Goal: Communication & Community: Ask a question

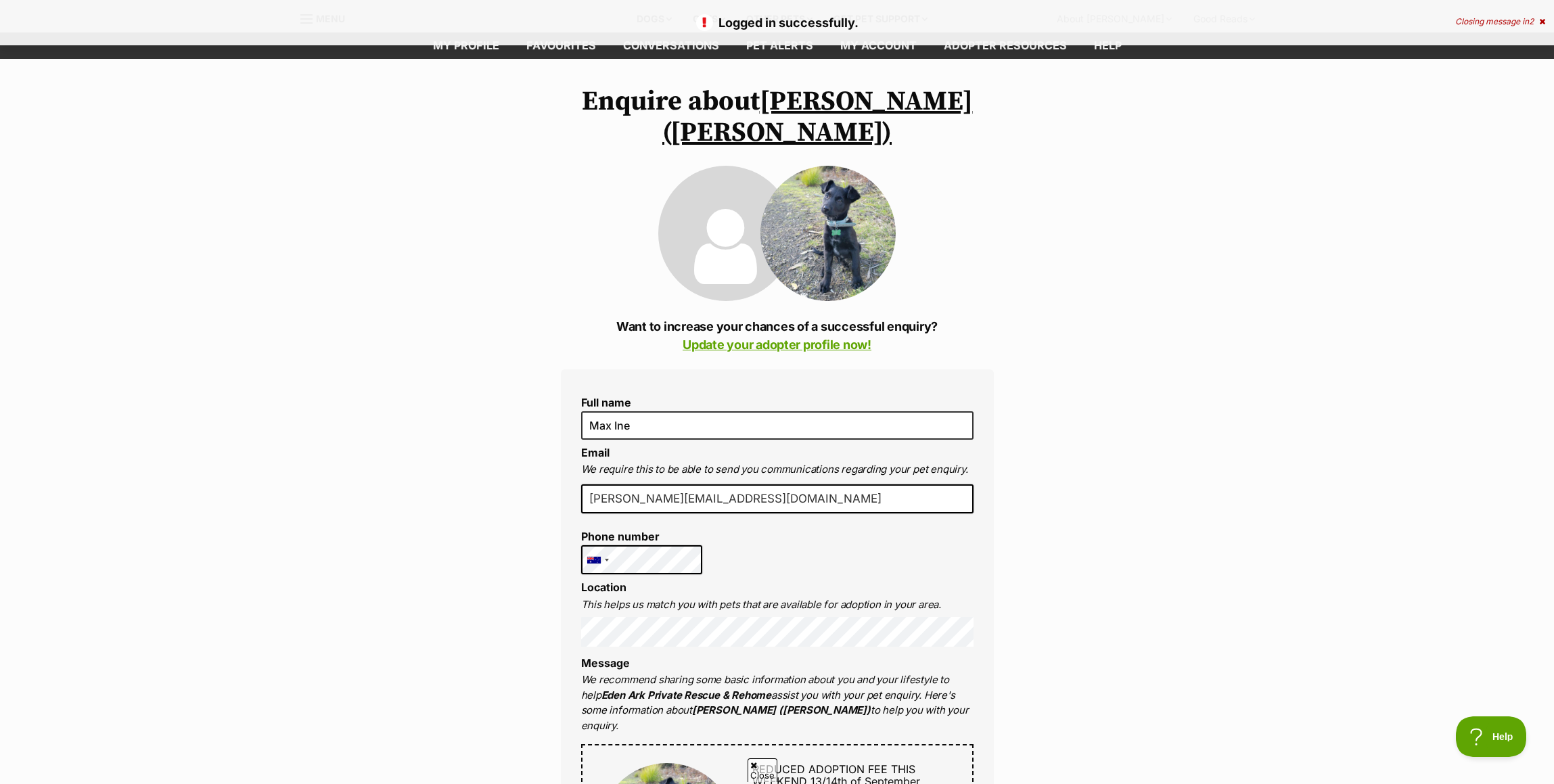
scroll to position [68, 0]
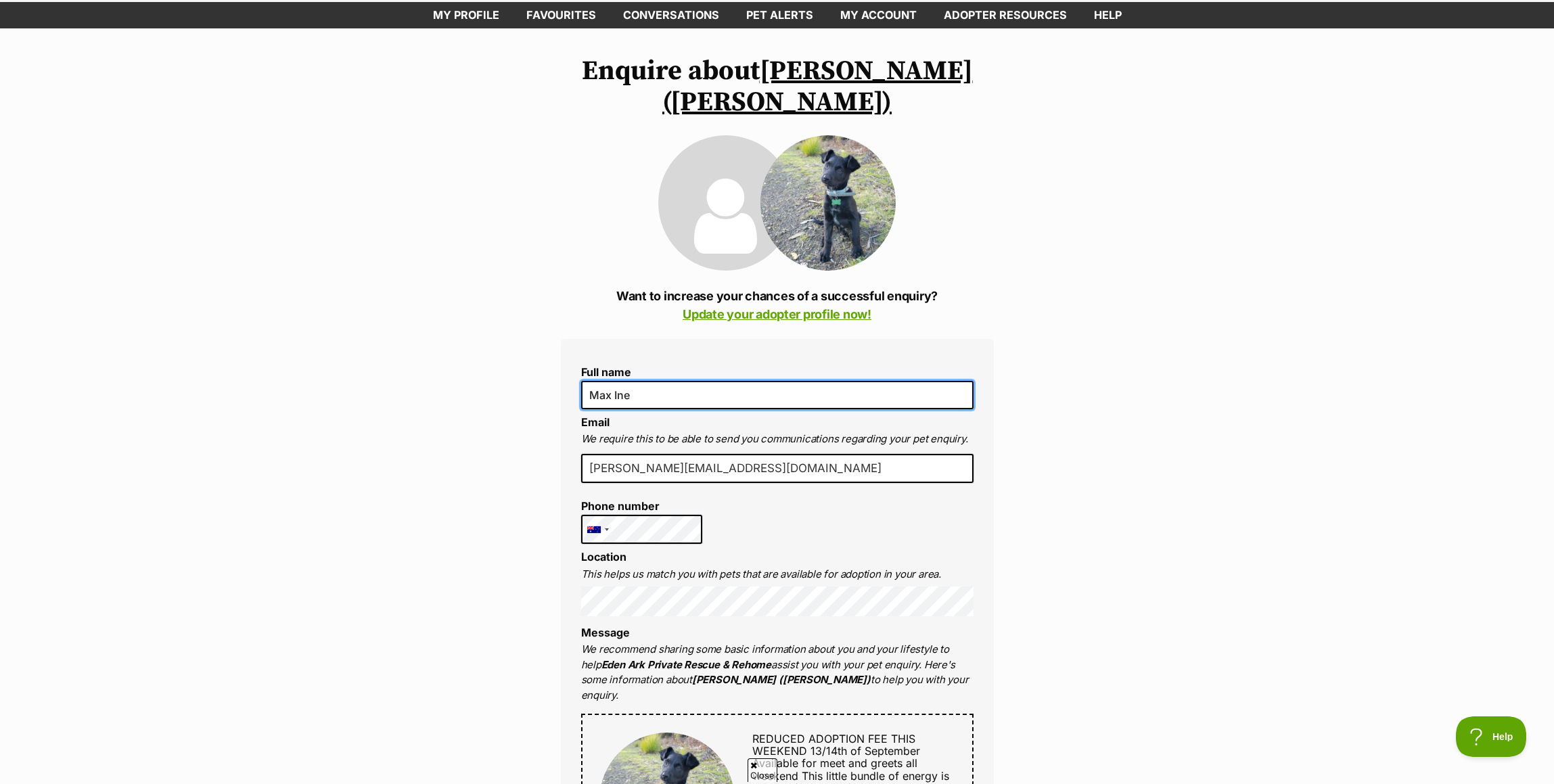
click at [673, 381] on input "Max Ine" at bounding box center [777, 395] width 392 height 28
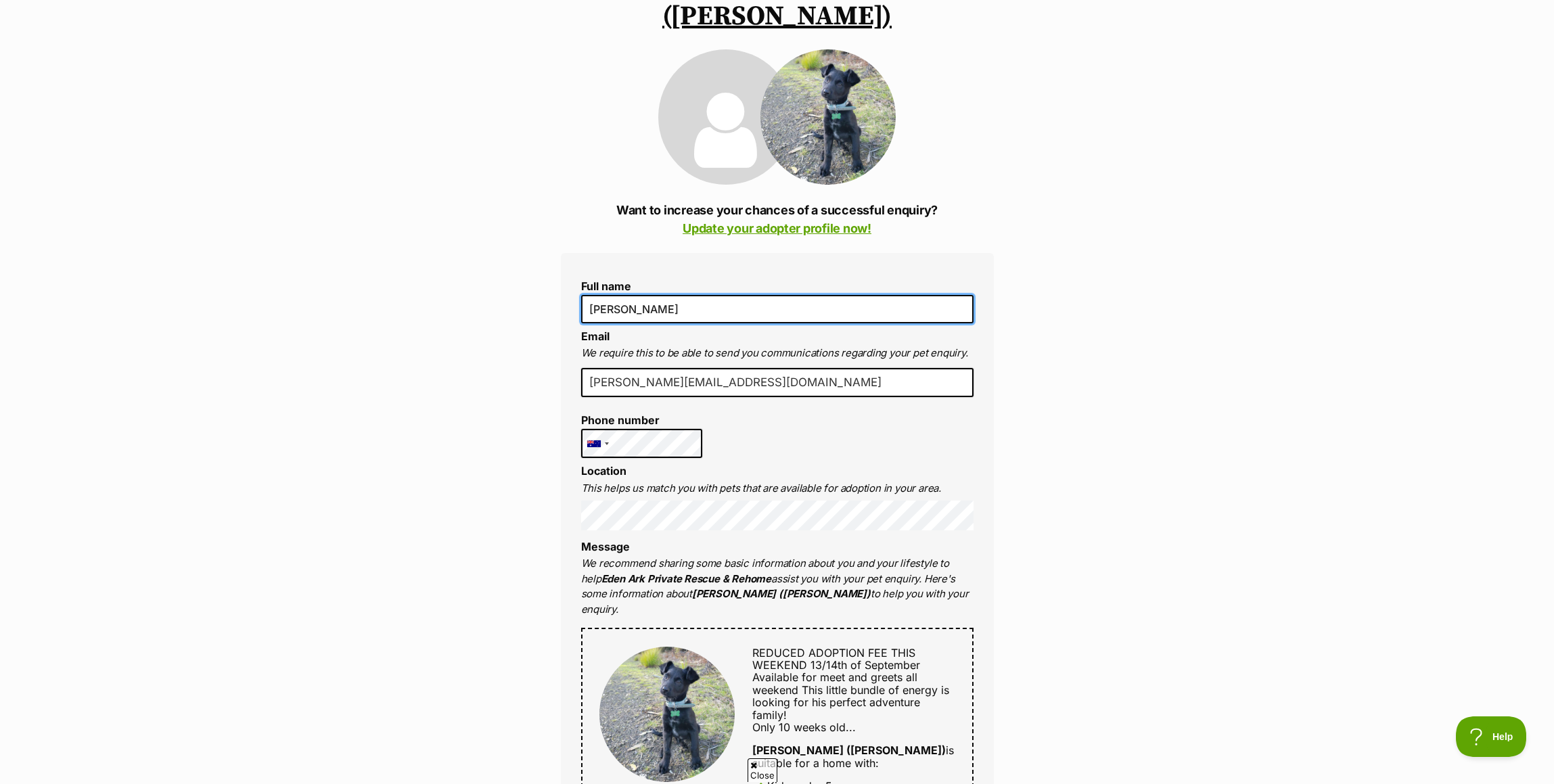
scroll to position [270, 0]
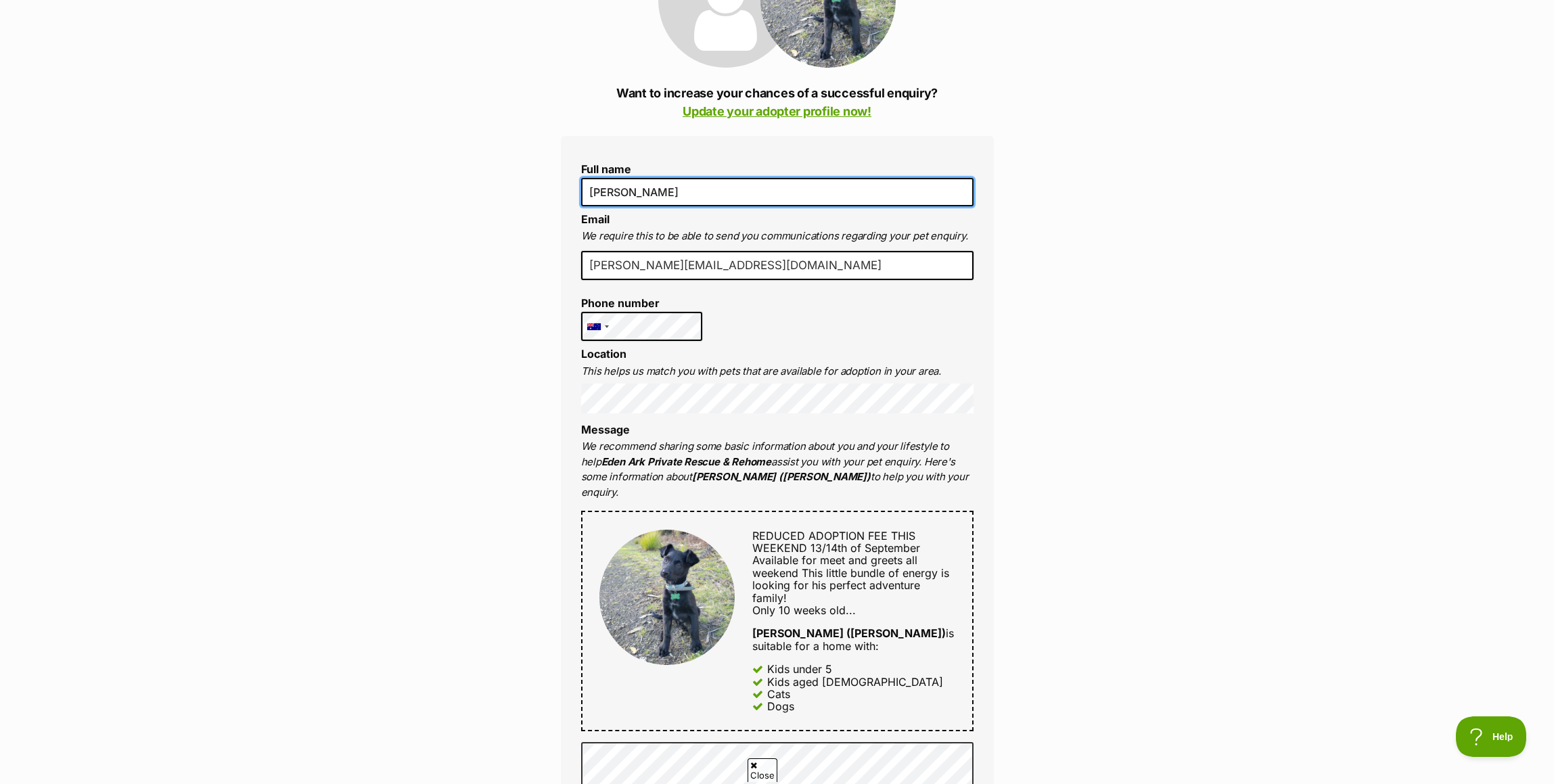
type input "[PERSON_NAME]"
click at [1154, 479] on div "Enquire about [PERSON_NAME] ([PERSON_NAME]) Want to increase your chances of a …" at bounding box center [777, 604] width 1554 height 1502
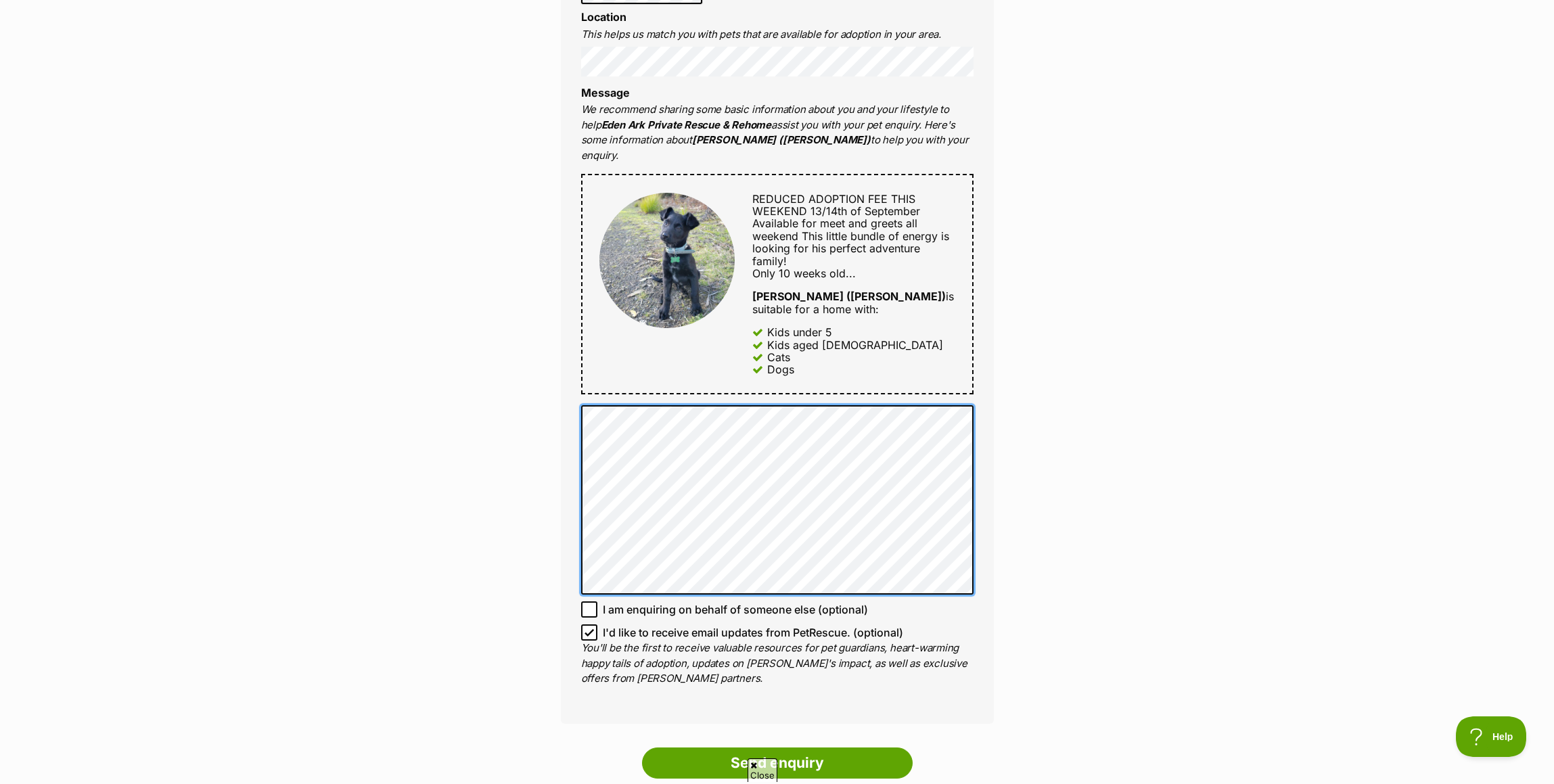
scroll to position [609, 0]
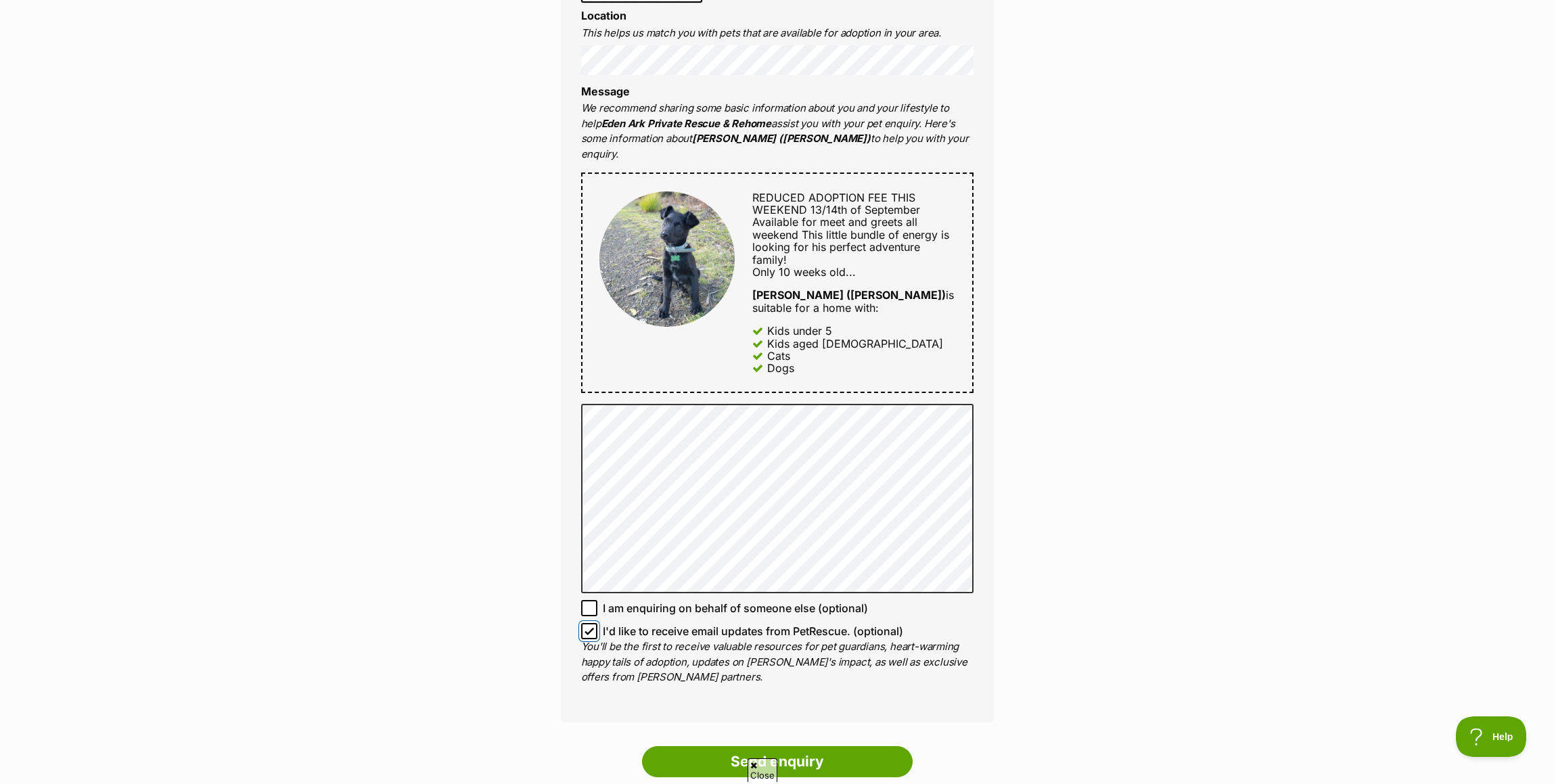
click at [594, 623] on input "I'd like to receive email updates from PetRescue. (optional)" at bounding box center [589, 631] width 16 height 16
checkbox input "false"
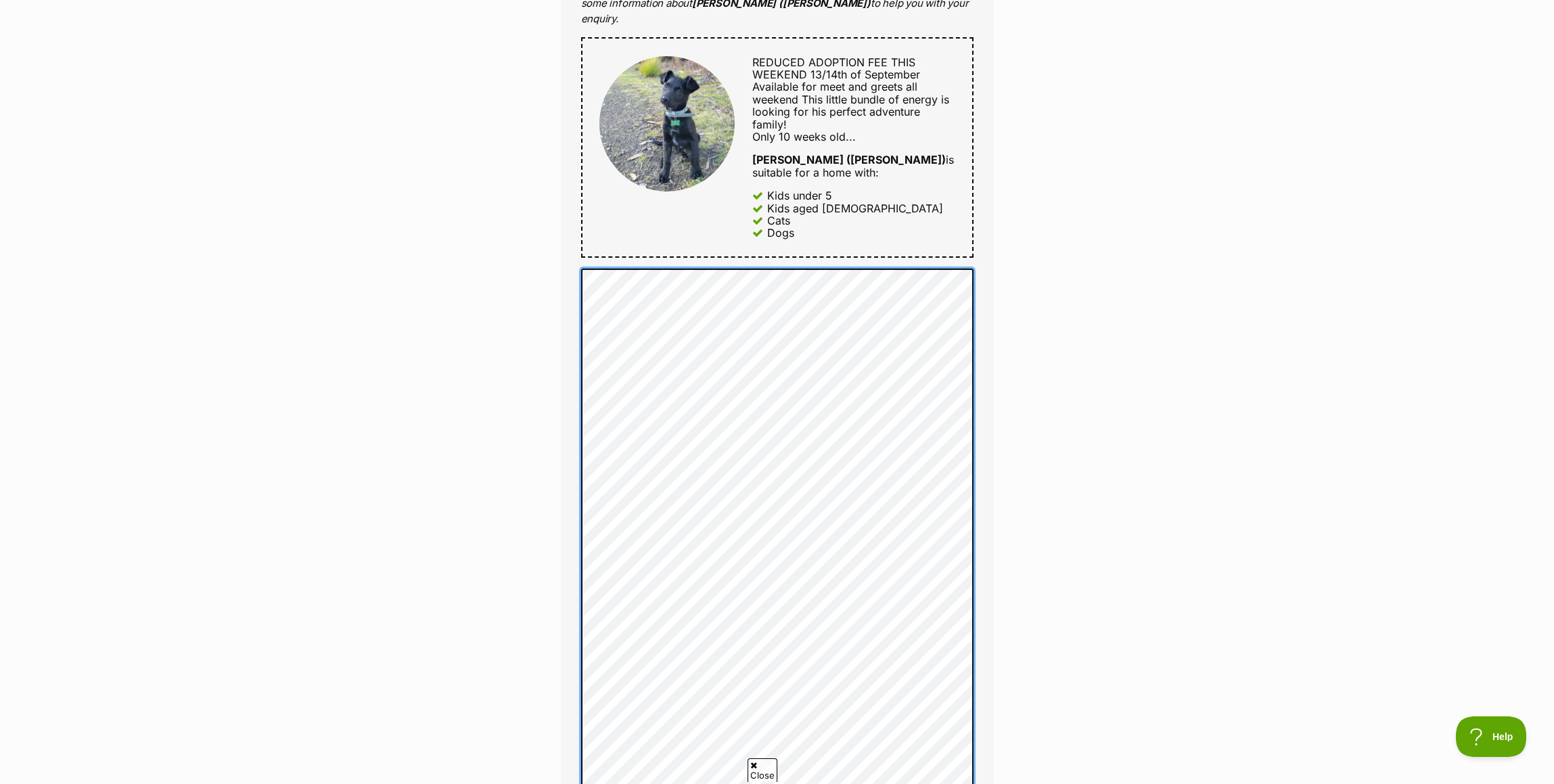
scroll to position [1150, 0]
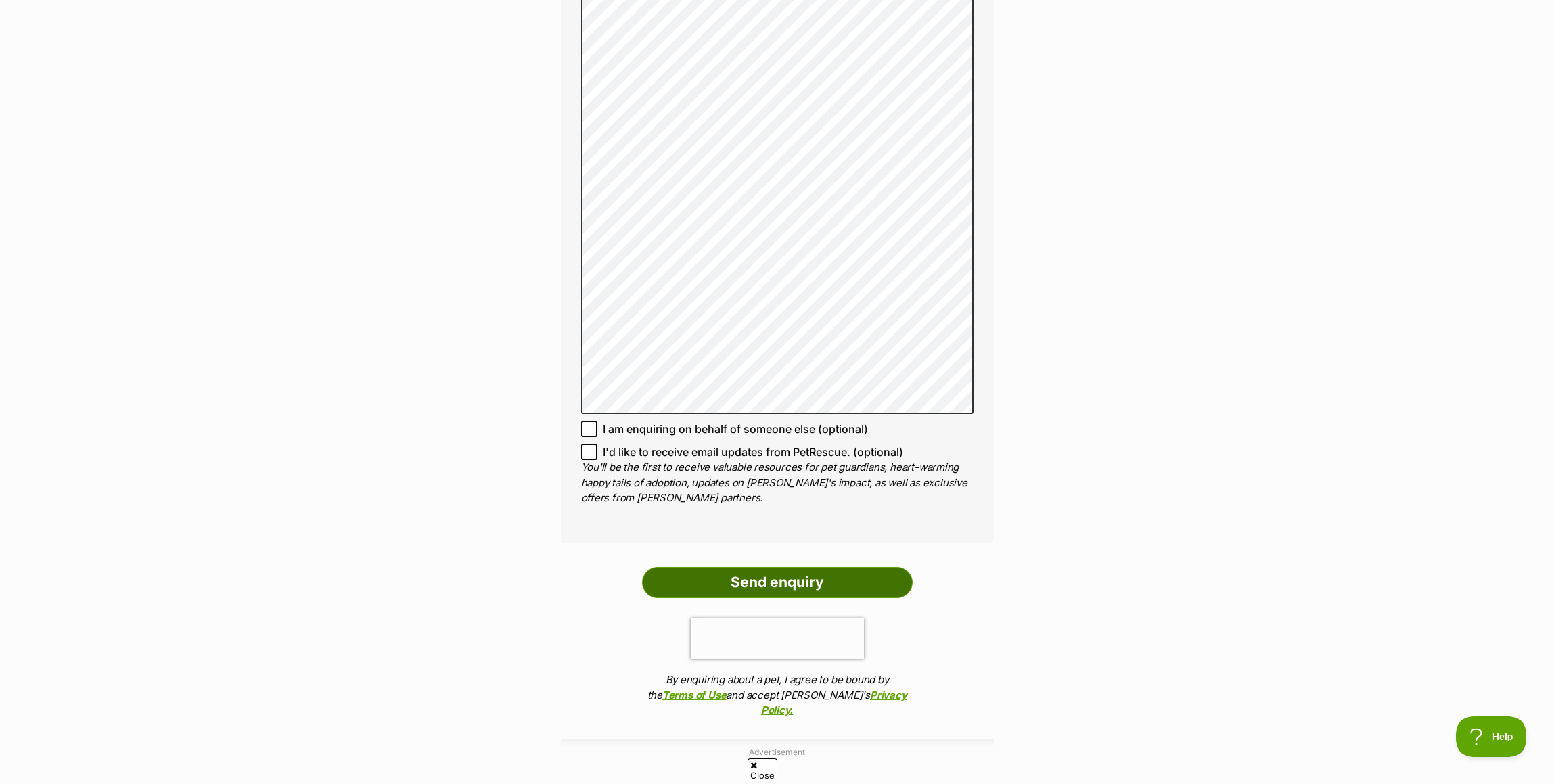
click at [731, 567] on input "Send enquiry" at bounding box center [777, 582] width 270 height 31
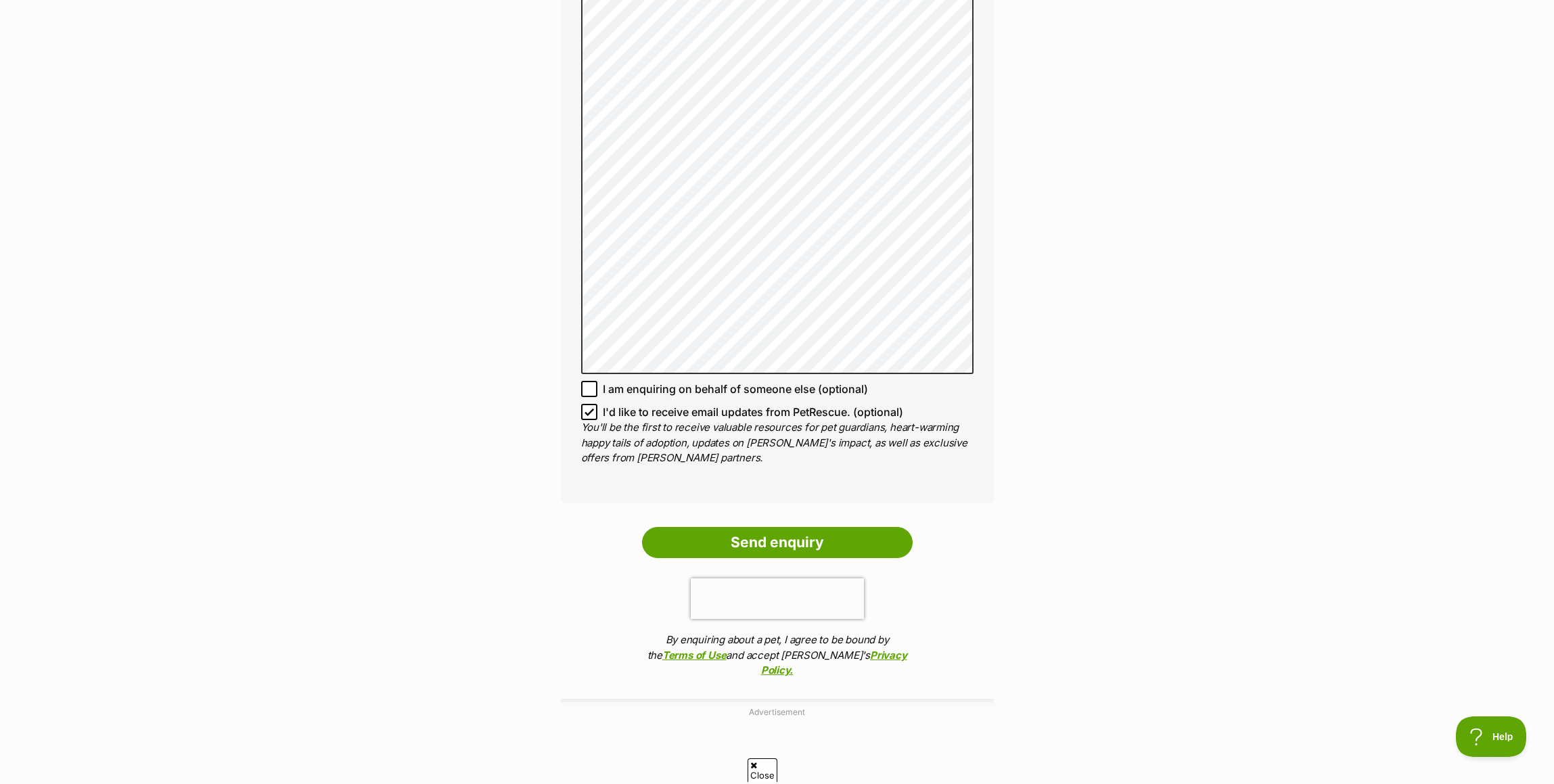
scroll to position [1421, 0]
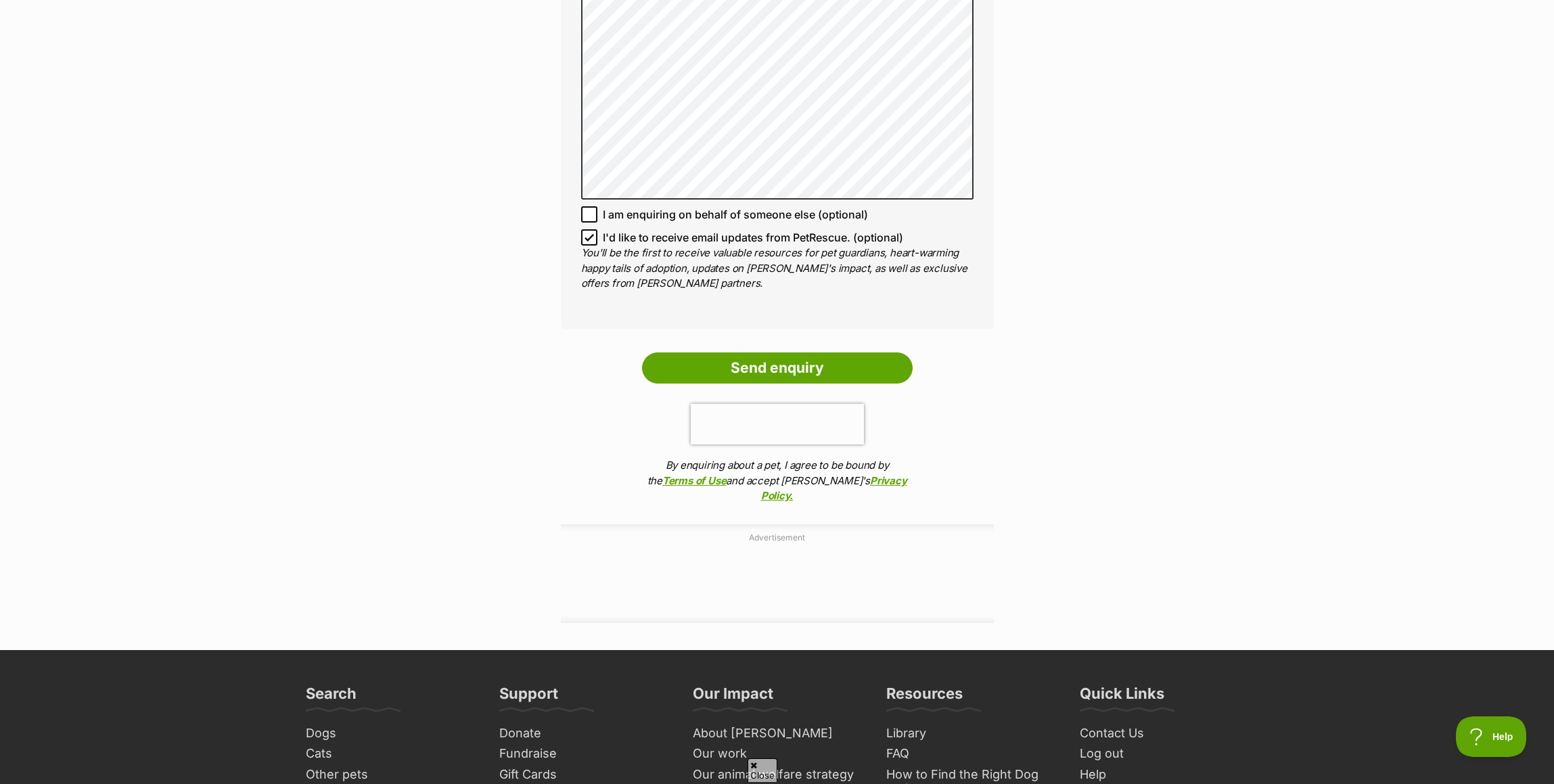
click at [586, 235] on icon at bounding box center [589, 238] width 8 height 6
click at [586, 230] on input "I'd like to receive email updates from PetRescue. (optional)" at bounding box center [589, 238] width 16 height 16
checkbox input "false"
click at [733, 353] on input "Send enquiry" at bounding box center [777, 368] width 270 height 31
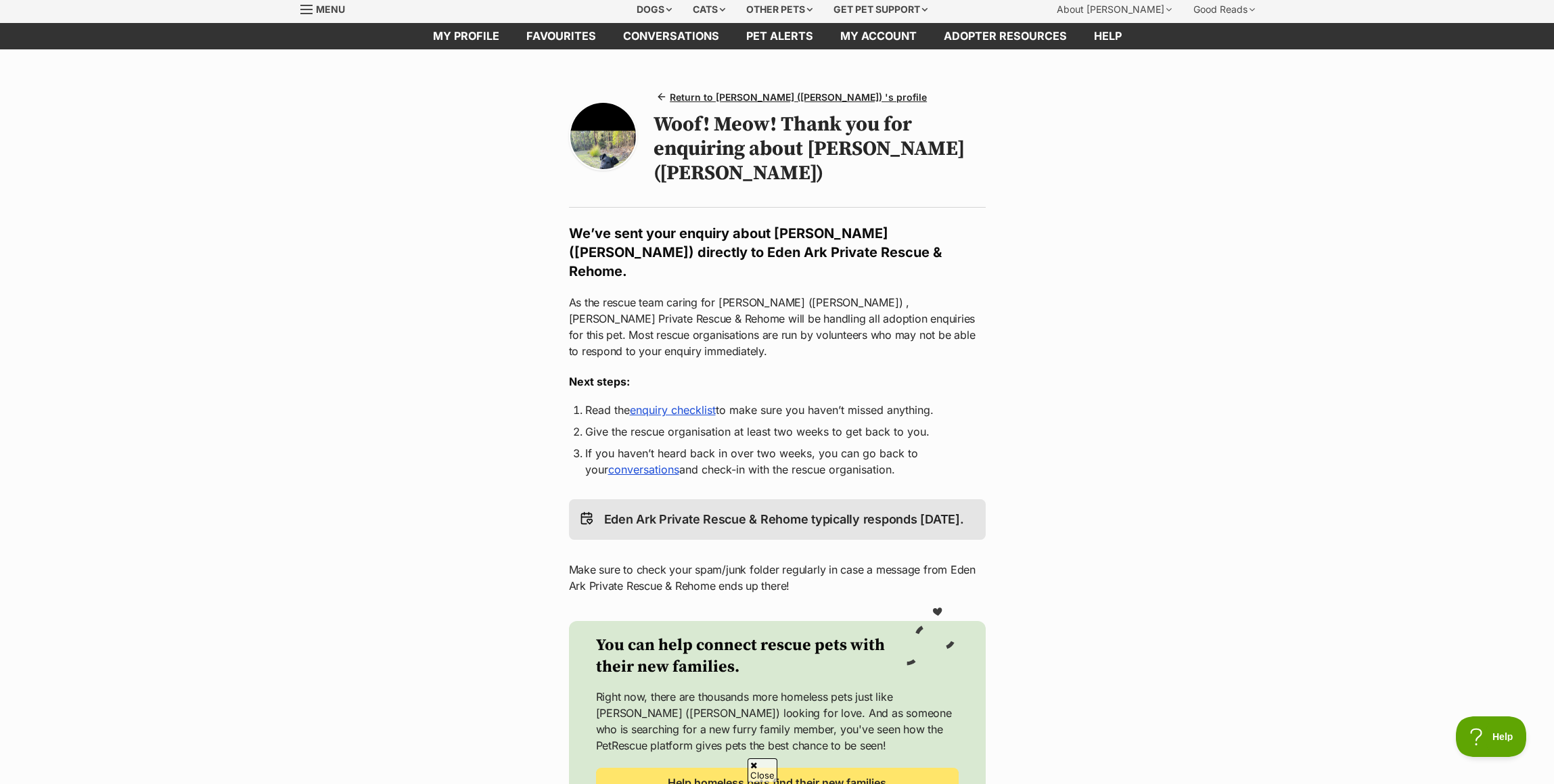
scroll to position [68, 0]
